Goal: Task Accomplishment & Management: Use online tool/utility

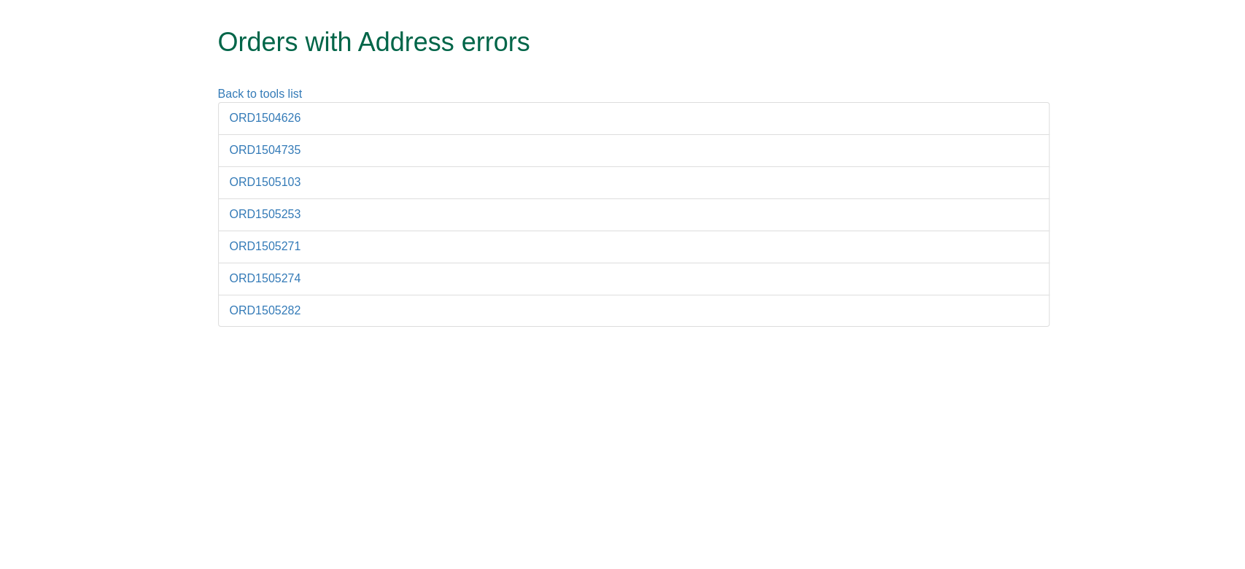
click at [537, 341] on html "Orders with Address errors Back to tools list ORD1504626 ORD1504735 ORD1505103 …" at bounding box center [622, 170] width 1245 height 341
click at [266, 115] on link "ORD1504129" at bounding box center [265, 118] width 71 height 12
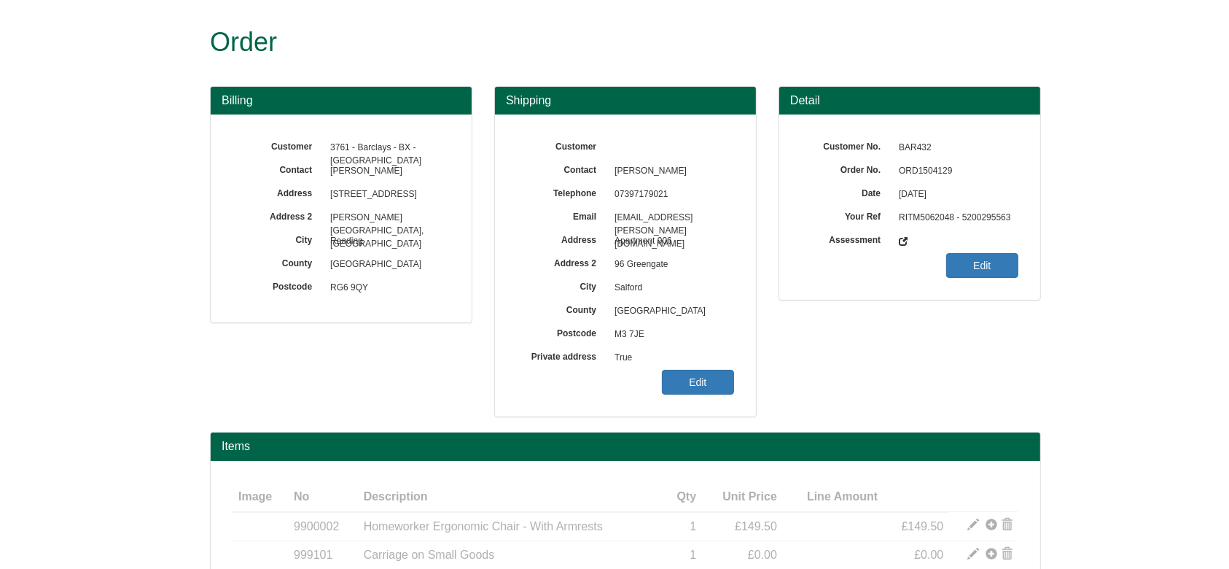
click at [718, 367] on span "True" at bounding box center [670, 357] width 127 height 23
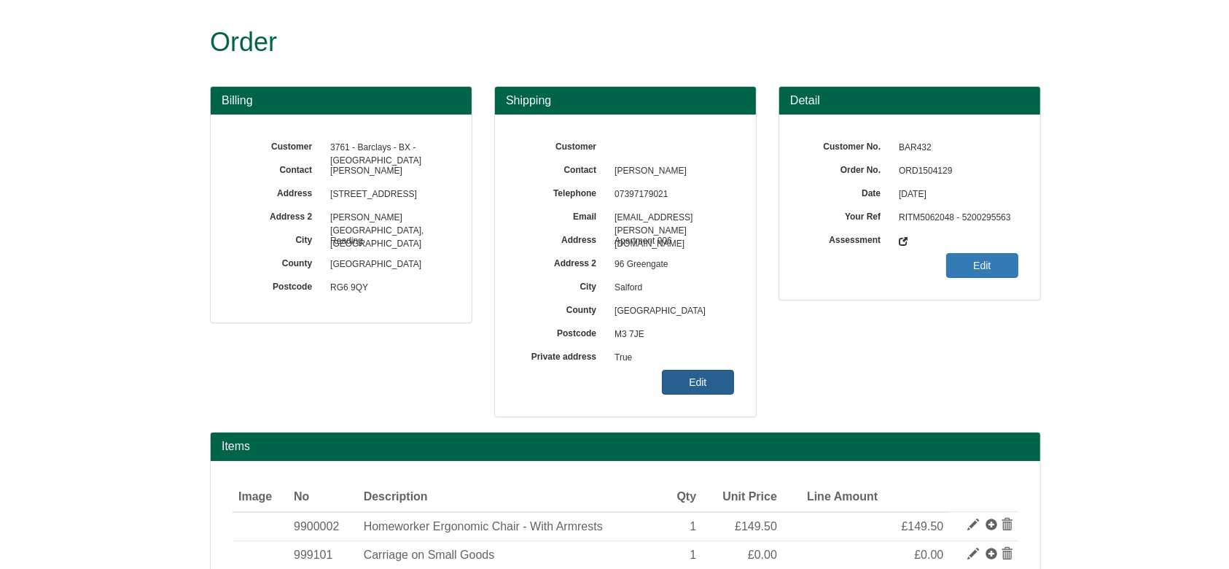
click at [723, 378] on link "Edit" at bounding box center [698, 382] width 72 height 25
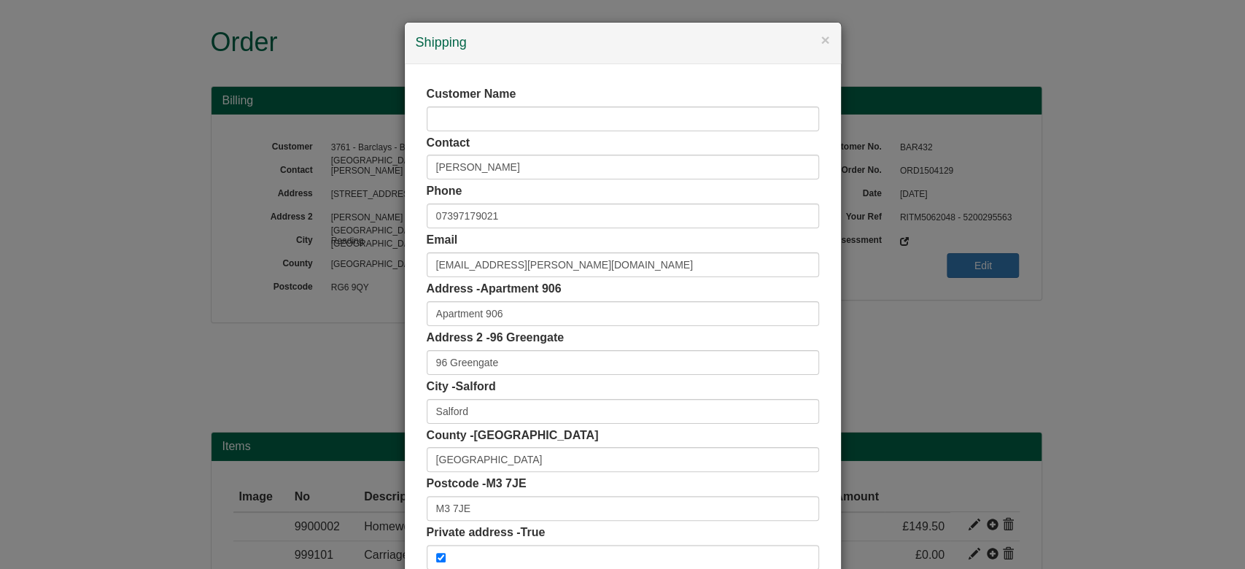
scroll to position [92, 0]
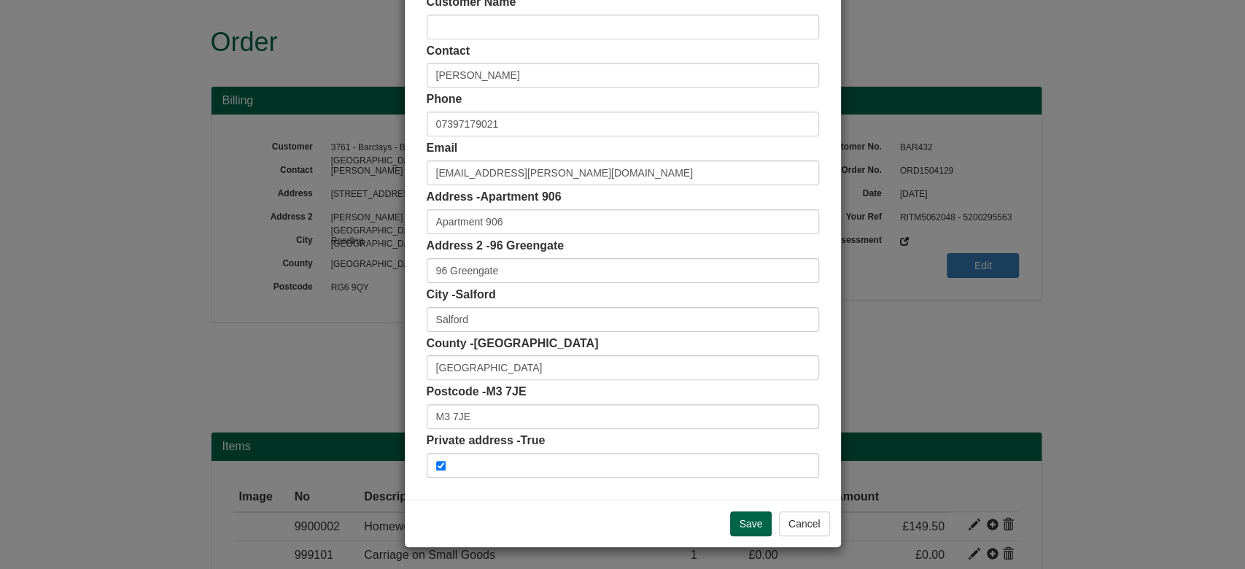
click at [740, 505] on div "Save Cancel" at bounding box center [623, 522] width 436 height 47
click at [747, 518] on input "Save" at bounding box center [751, 523] width 42 height 25
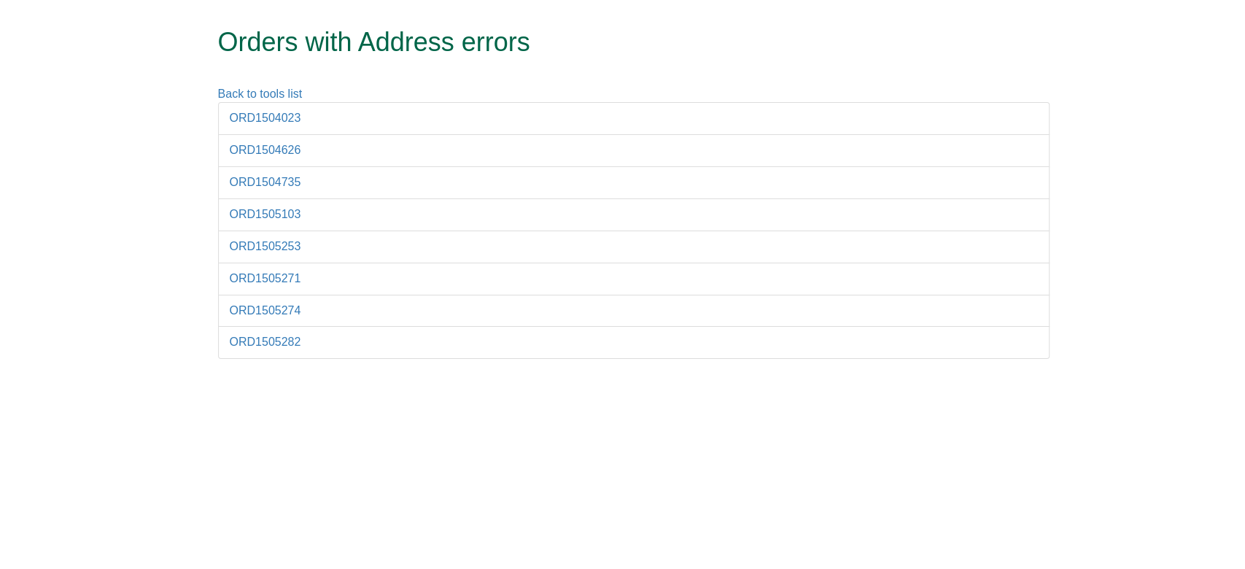
click at [287, 126] on li "ORD1504023" at bounding box center [633, 118] width 831 height 33
click at [276, 114] on link "ORD1504023" at bounding box center [265, 118] width 71 height 12
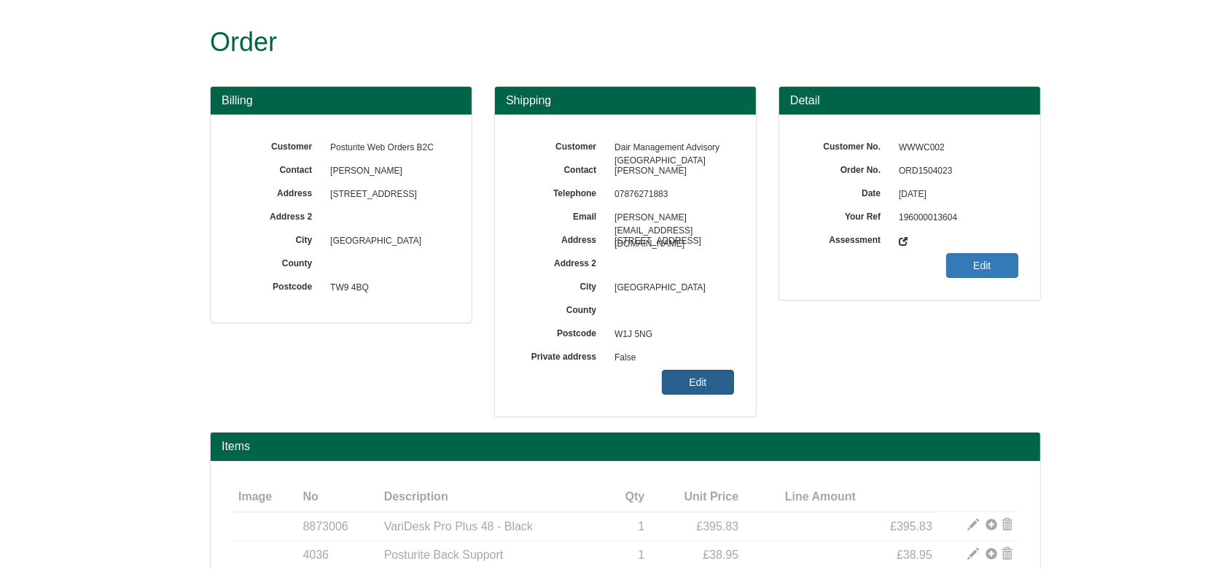
click at [709, 379] on link "Edit" at bounding box center [698, 382] width 72 height 25
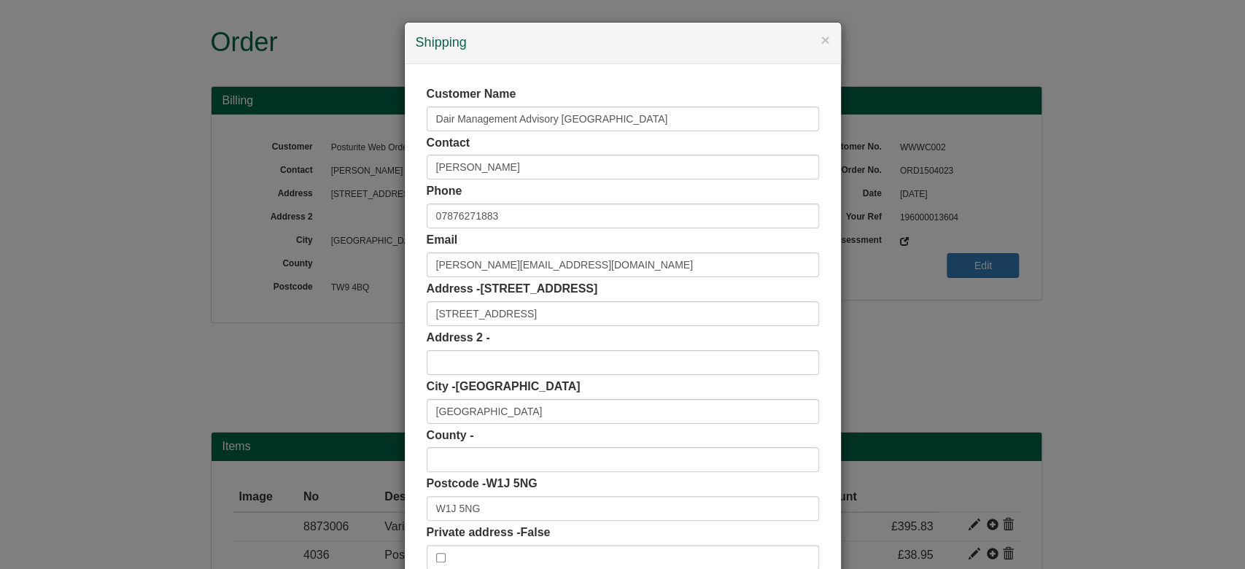
scroll to position [92, 0]
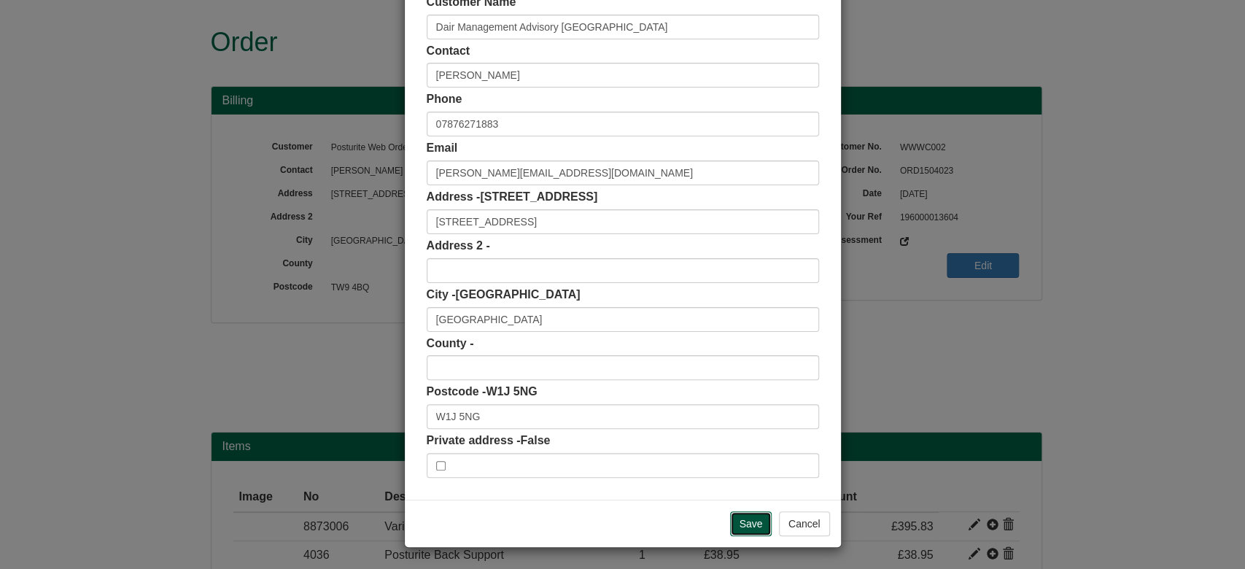
click at [731, 524] on input "Save" at bounding box center [751, 523] width 42 height 25
